Goal: Task Accomplishment & Management: Use online tool/utility

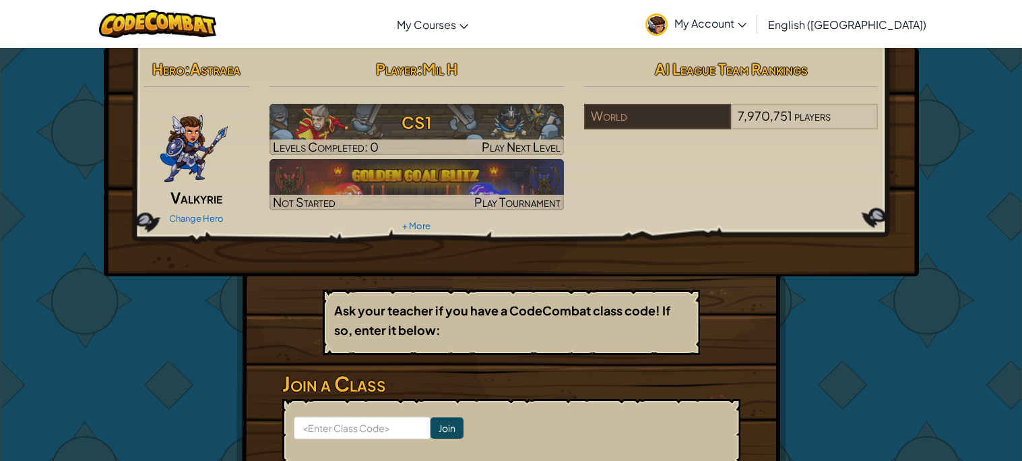
scroll to position [24, 0]
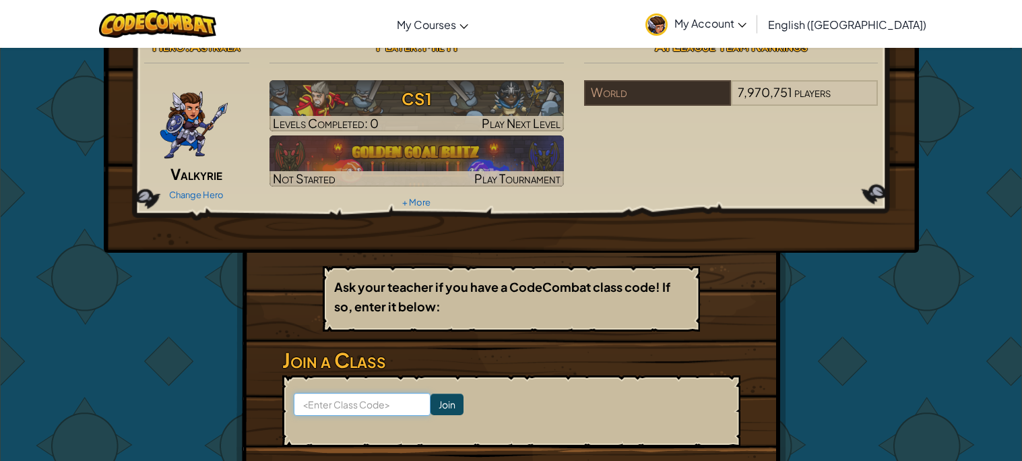
click at [410, 404] on input at bounding box center [362, 404] width 137 height 23
type input "GoatPaintjod"
click input "Join" at bounding box center [447, 405] width 33 height 22
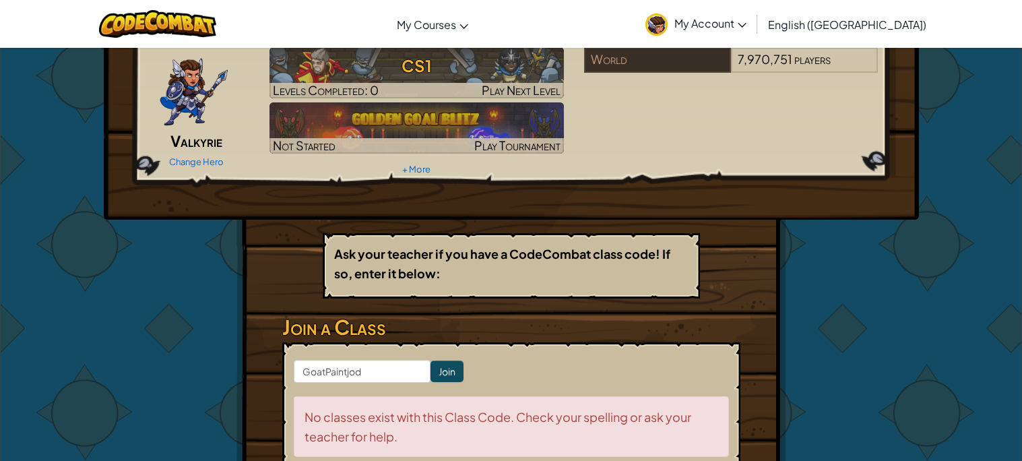
scroll to position [60, 0]
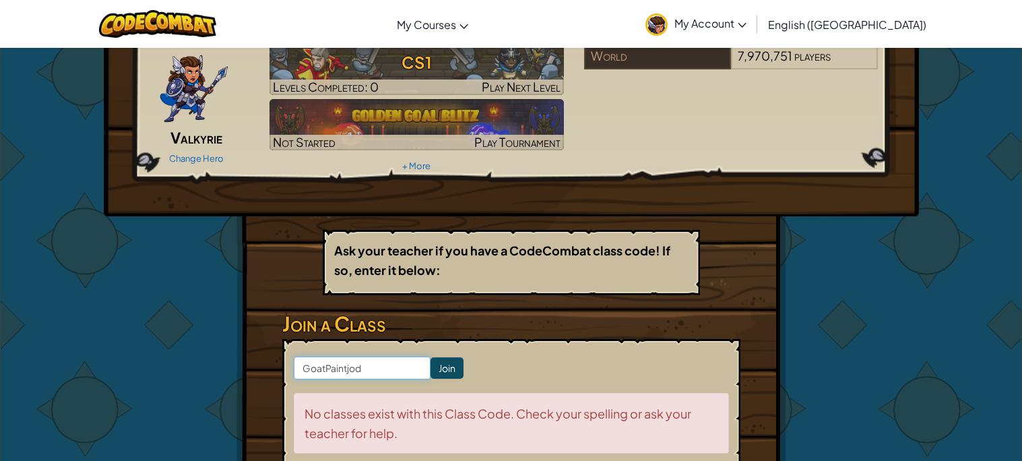
click at [375, 366] on input "GoatPaintjod" at bounding box center [362, 368] width 137 height 23
type input "GoatPaintjob"
click input "Join" at bounding box center [447, 368] width 33 height 22
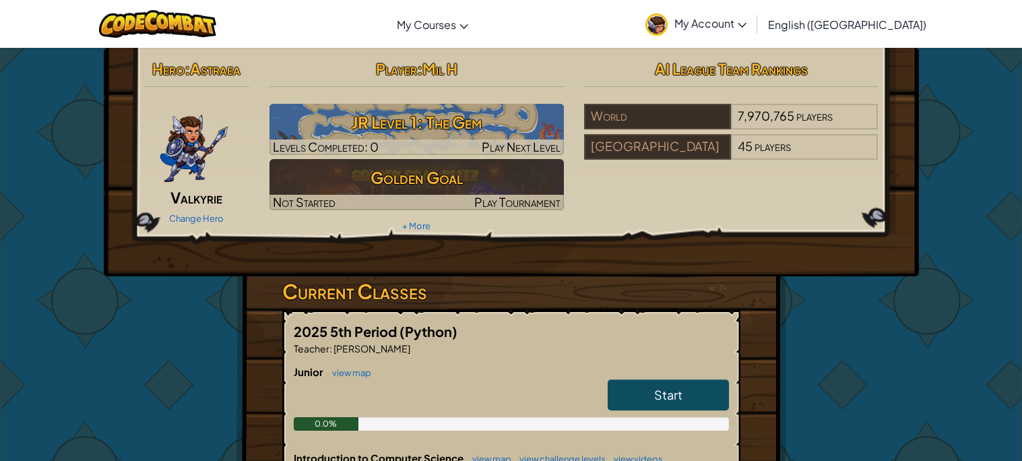
click at [693, 383] on link "Start" at bounding box center [668, 394] width 121 height 31
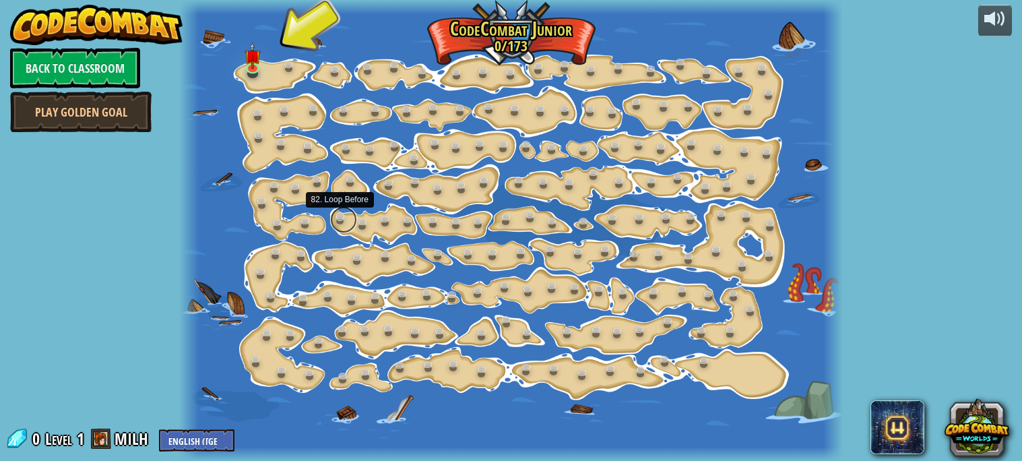
click at [340, 216] on link at bounding box center [343, 219] width 27 height 27
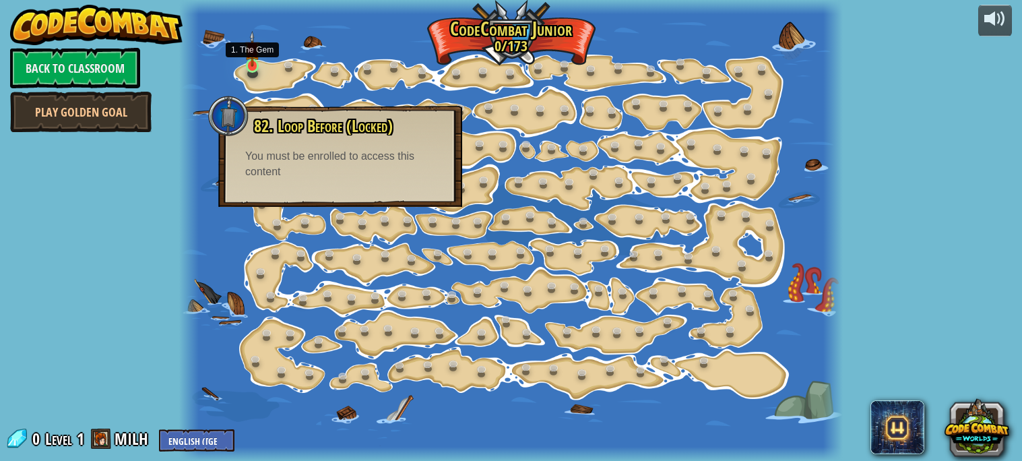
click at [260, 60] on img at bounding box center [253, 49] width 16 height 36
